Goal: Task Accomplishment & Management: Manage account settings

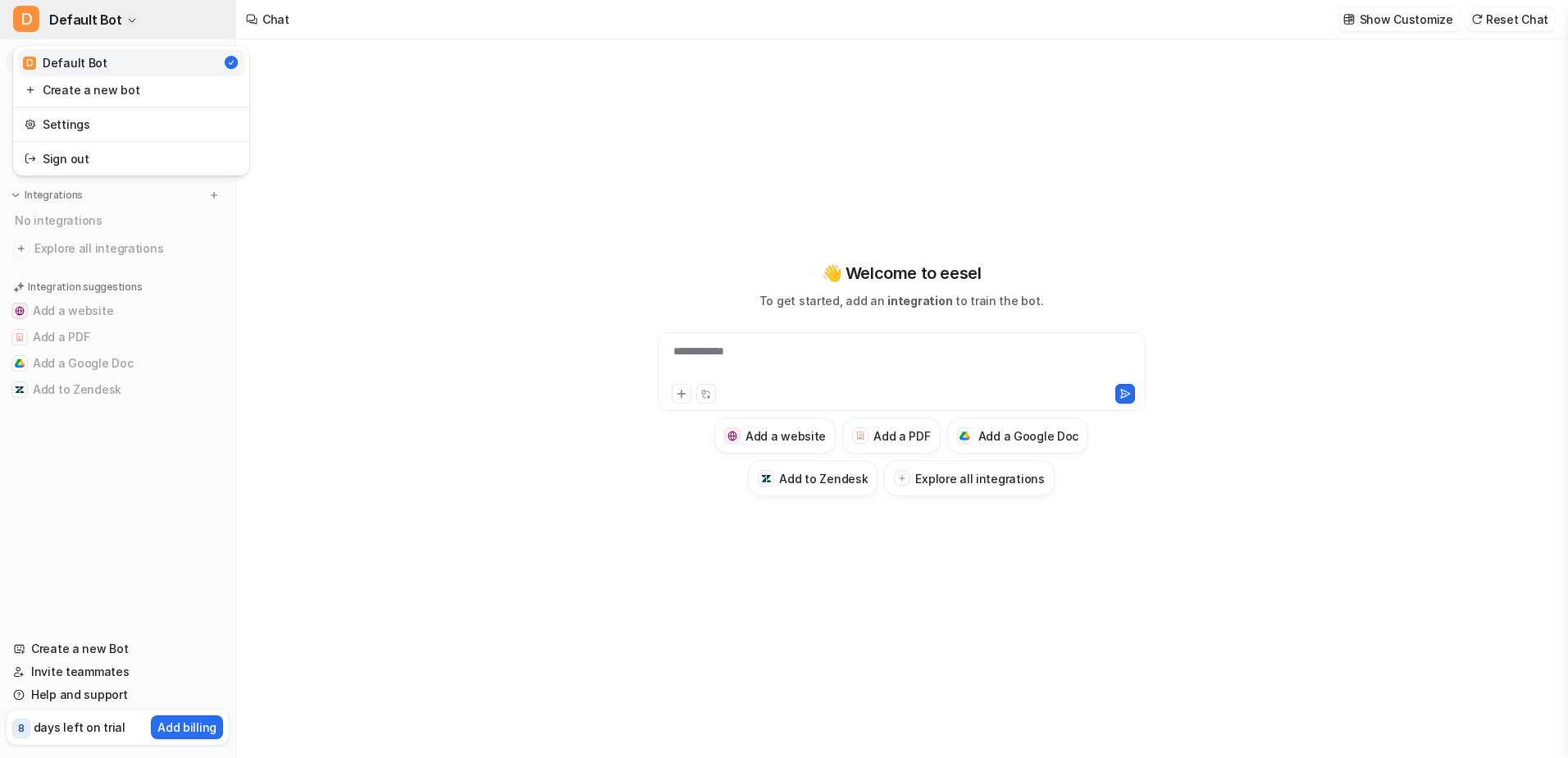
click at [127, 15] on button "D Default Bot" at bounding box center [118, 19] width 236 height 39
click at [129, 16] on icon "button" at bounding box center [131, 20] width 10 height 10
click at [93, 20] on span "Default Bot" at bounding box center [85, 19] width 73 height 23
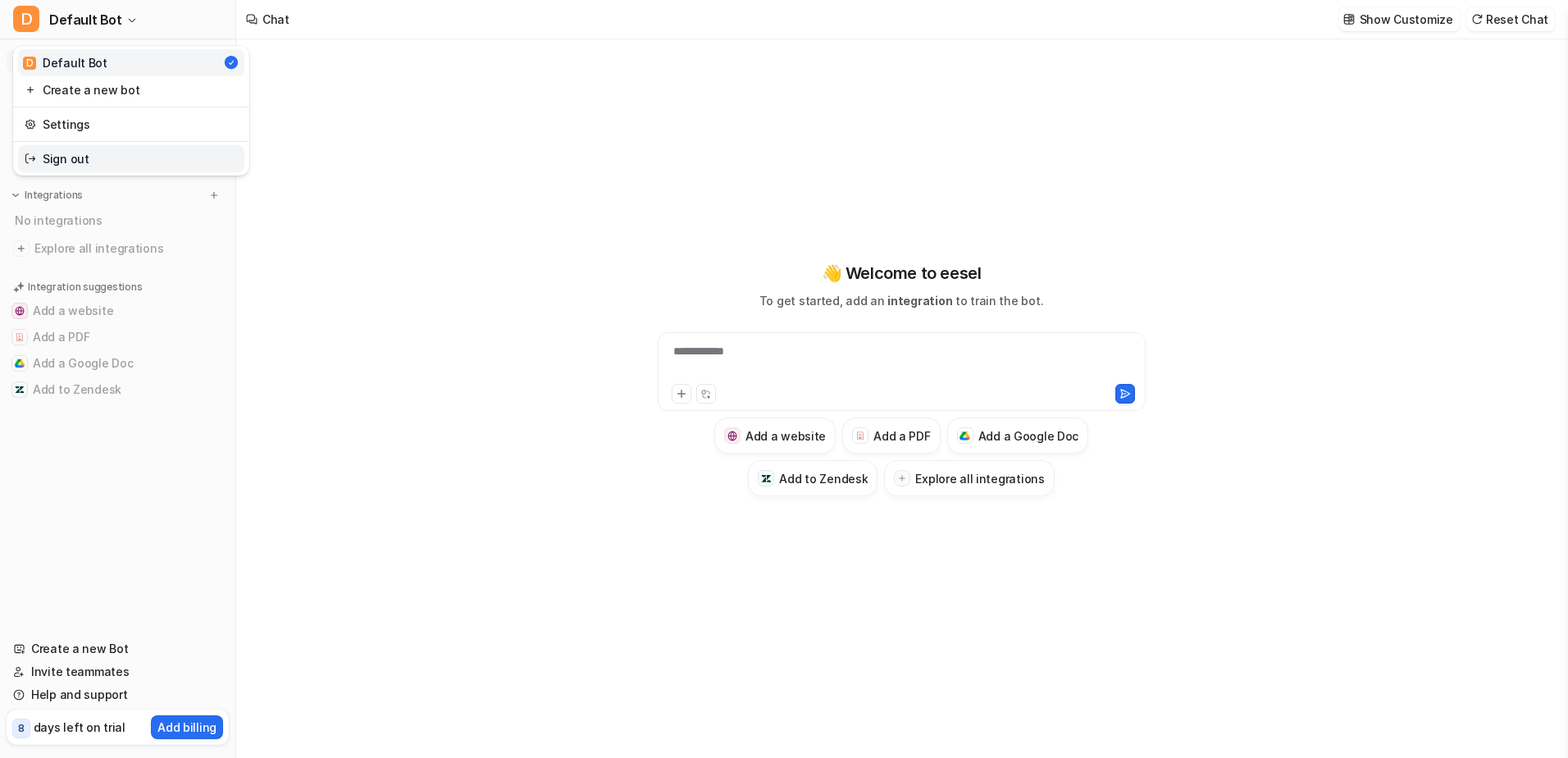
click at [64, 157] on link "Sign out" at bounding box center [131, 159] width 227 height 27
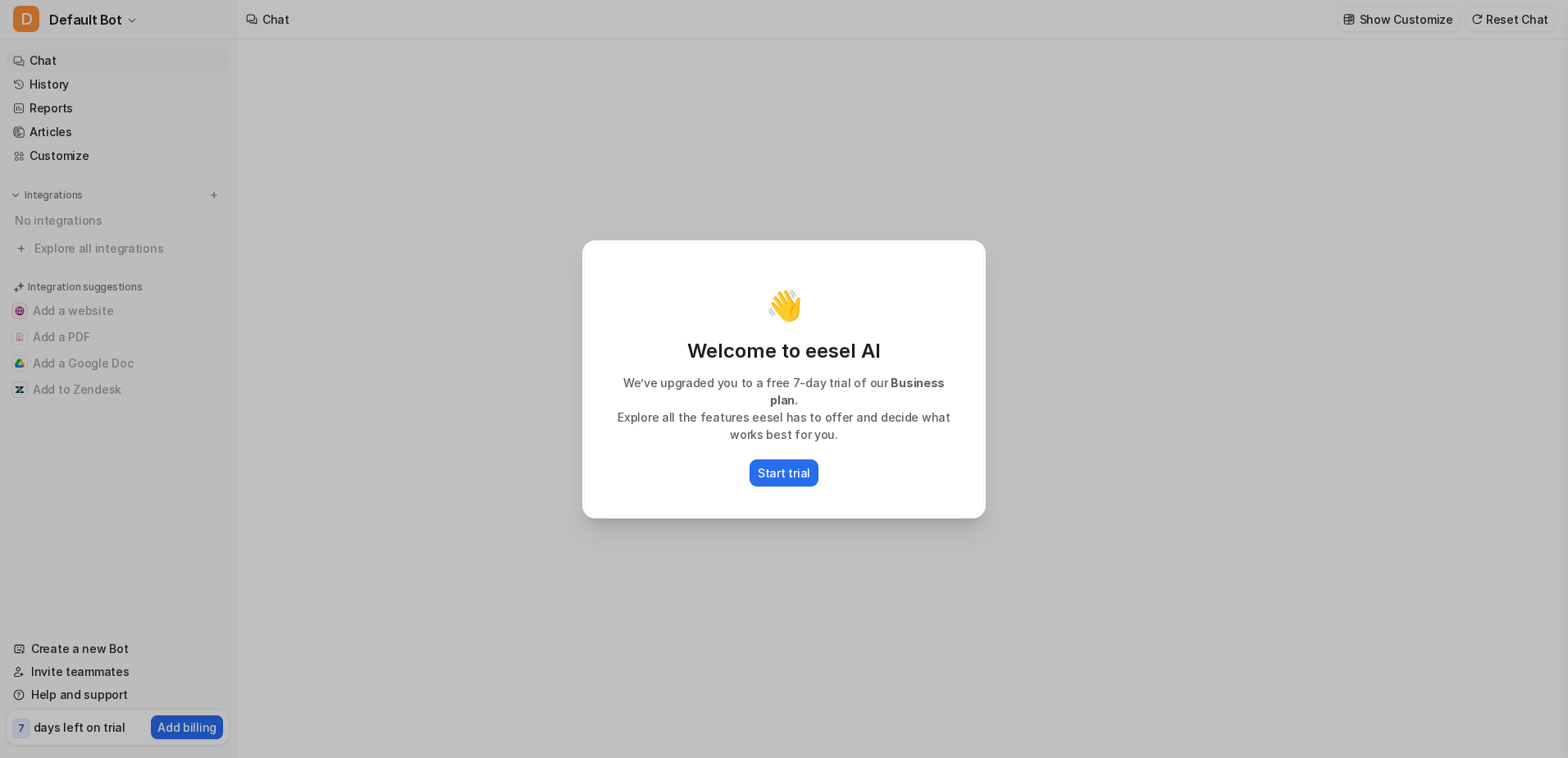
type textarea "**********"
click at [590, 112] on div "👋 Welcome to eesel AI We’ve upgraded you to a free 7-day trial of our Business …" at bounding box center [784, 379] width 430 height 758
click at [200, 103] on div "👋 Welcome to eesel AI We’ve upgraded you to a free 7-day trial of our Business …" at bounding box center [784, 379] width 1568 height 758
